Goal: Task Accomplishment & Management: Complete application form

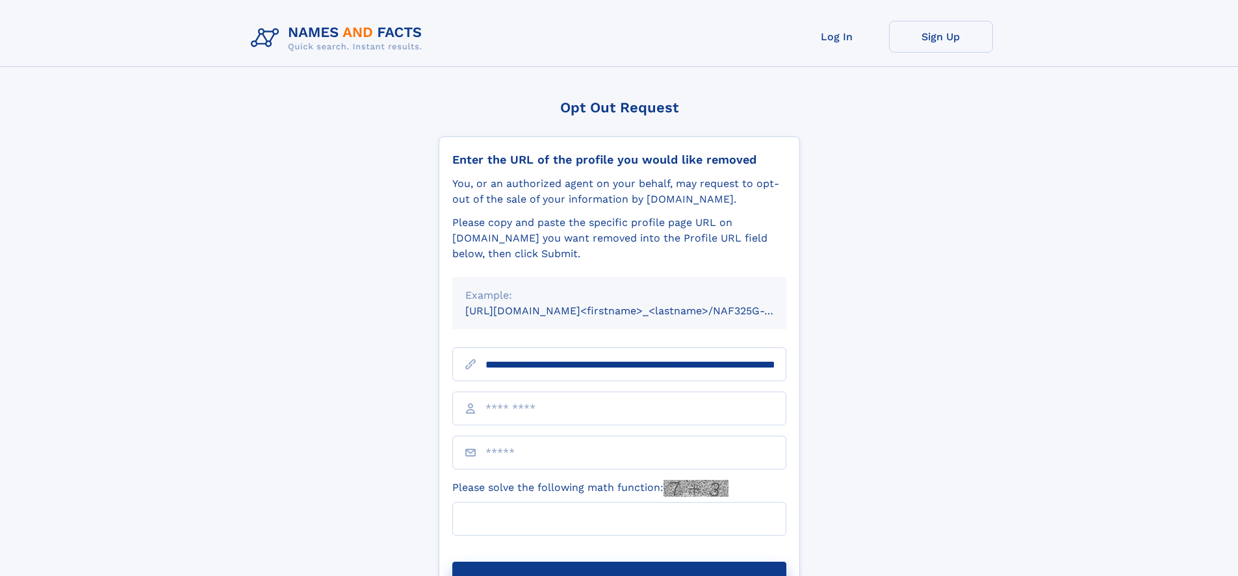
scroll to position [0, 151]
type input "**********"
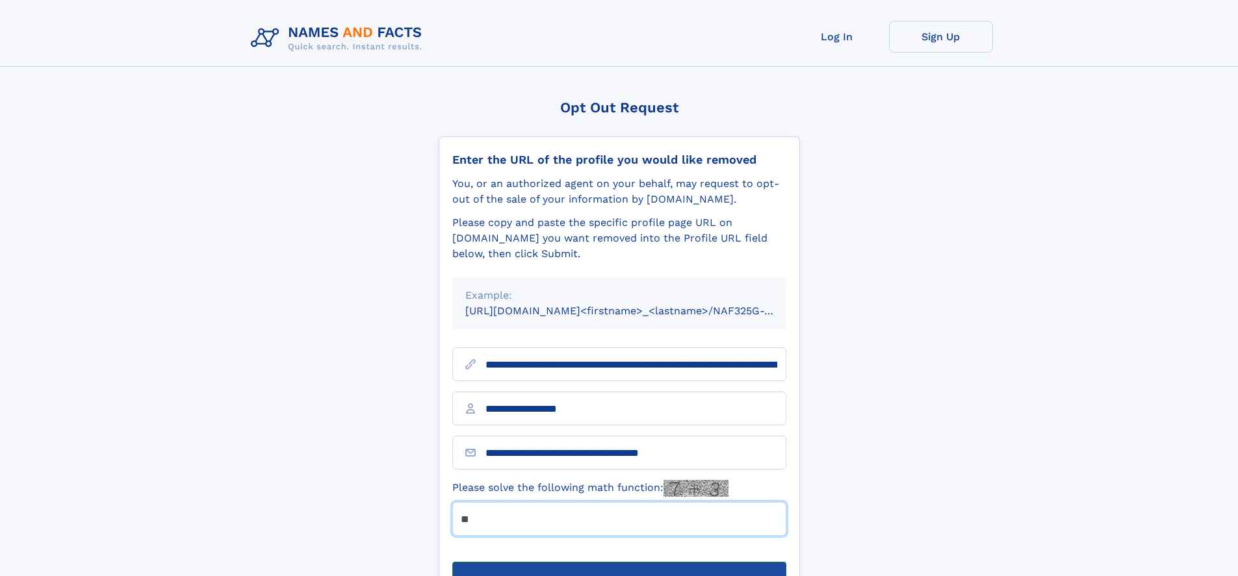
type input "**"
click at [619, 562] on button "Submit Opt Out Request" at bounding box center [619, 583] width 334 height 42
